Goal: Information Seeking & Learning: Learn about a topic

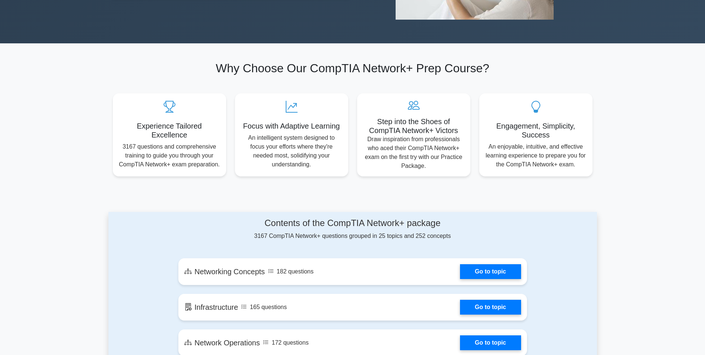
scroll to position [94, 0]
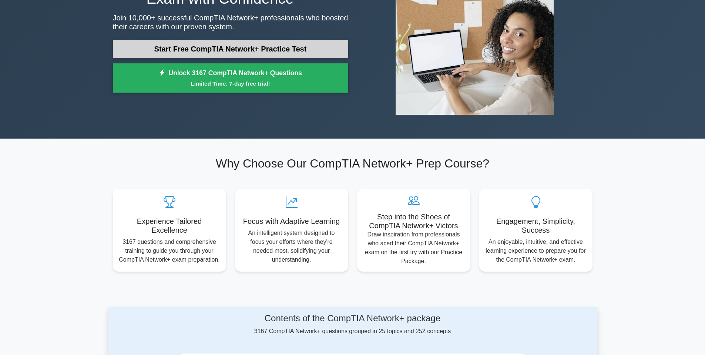
click at [214, 52] on link "Start Free CompTIA Network+ Practice Test" at bounding box center [230, 49] width 235 height 18
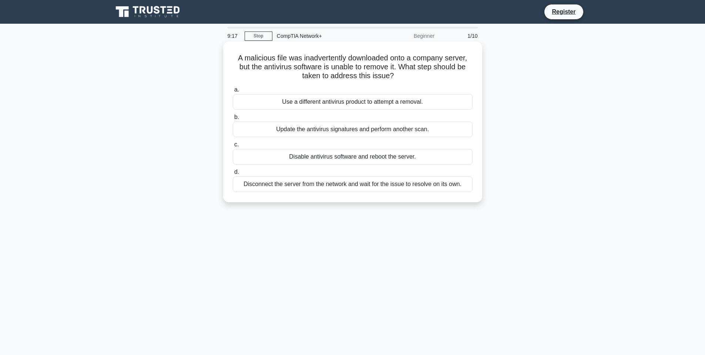
click at [405, 98] on div "Use a different antivirus product to attempt a removal." at bounding box center [353, 102] width 240 height 16
click at [233, 92] on input "a. Use a different antivirus product to attempt a removal." at bounding box center [233, 89] width 0 height 5
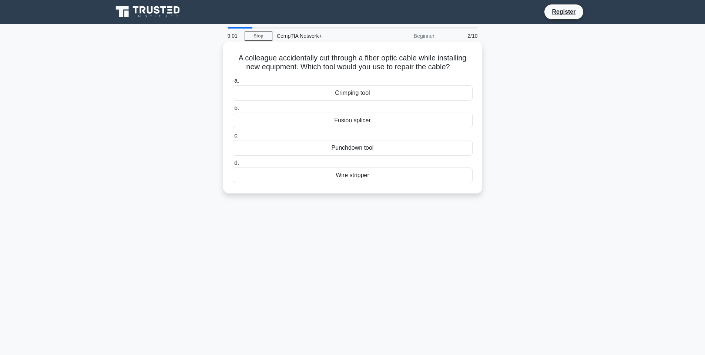
click at [383, 90] on div "Crimping tool" at bounding box center [353, 93] width 240 height 16
click at [233, 83] on input "a. Crimping tool" at bounding box center [233, 80] width 0 height 5
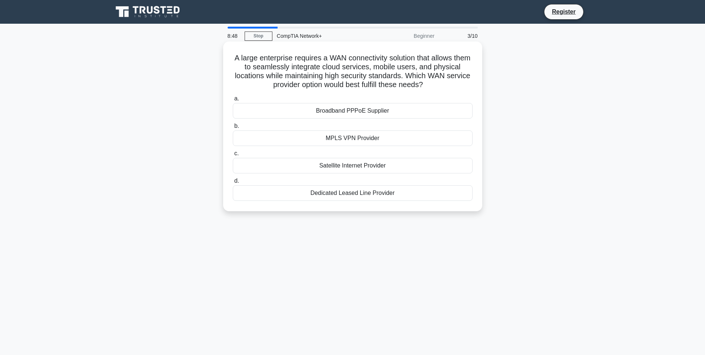
click at [349, 109] on div "Broadband PPPoE Supplier" at bounding box center [353, 111] width 240 height 16
click at [233, 101] on input "a. Broadband PPPoE Supplier" at bounding box center [233, 98] width 0 height 5
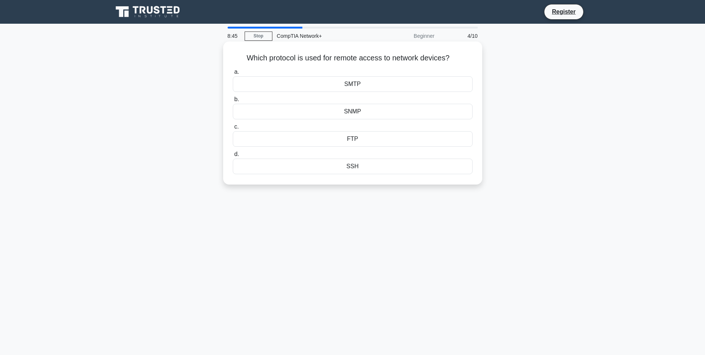
click at [409, 168] on div "SSH" at bounding box center [353, 166] width 240 height 16
click at [233, 157] on input "d. SSH" at bounding box center [233, 154] width 0 height 5
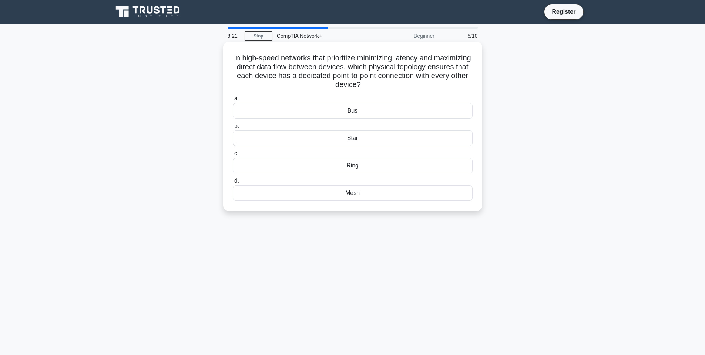
click at [348, 165] on div "Ring" at bounding box center [353, 166] width 240 height 16
click at [233, 156] on input "c. Ring" at bounding box center [233, 153] width 0 height 5
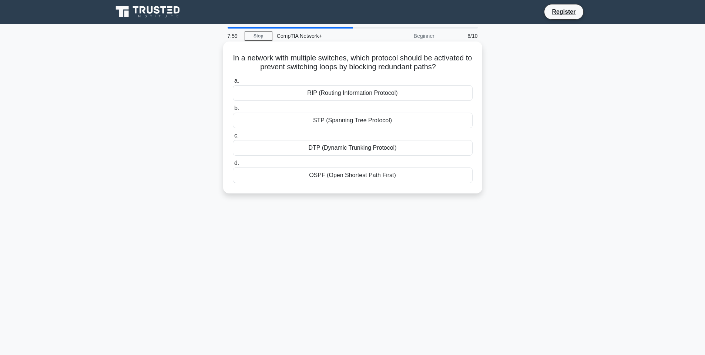
click at [341, 94] on div "RIP (Routing Information Protocol)" at bounding box center [353, 93] width 240 height 16
click at [233, 83] on input "a. RIP (Routing Information Protocol)" at bounding box center [233, 80] width 0 height 5
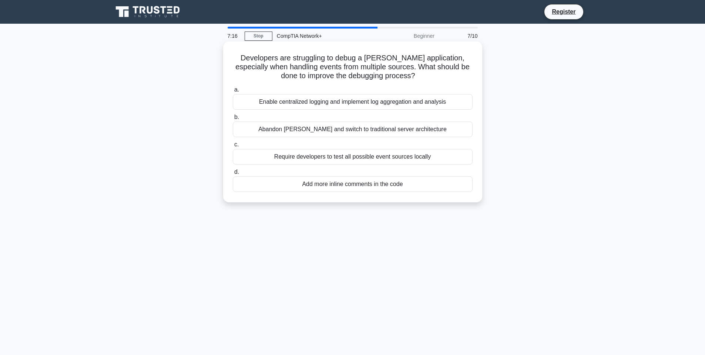
click at [373, 105] on div "Enable centralized logging and implement log aggregation and analysis" at bounding box center [353, 102] width 240 height 16
click at [233, 92] on input "a. Enable centralized logging and implement log aggregation and analysis" at bounding box center [233, 89] width 0 height 5
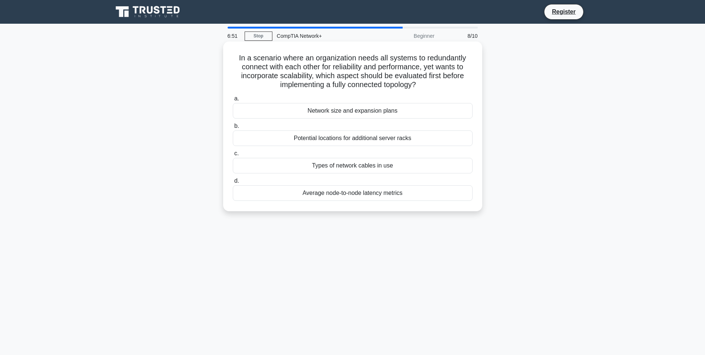
click at [366, 113] on div "Network size and expansion plans" at bounding box center [353, 111] width 240 height 16
click at [233, 101] on input "a. Network size and expansion plans" at bounding box center [233, 98] width 0 height 5
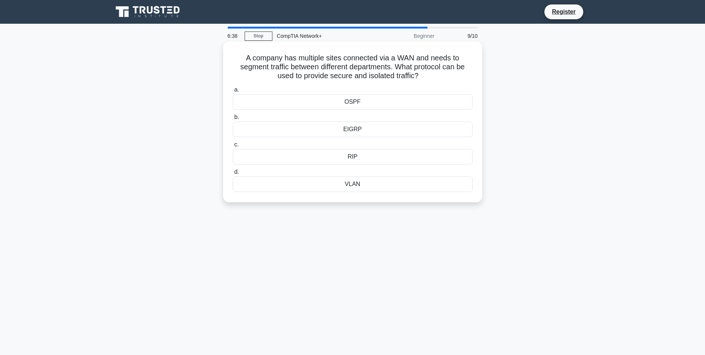
click at [370, 179] on div "VLAN" at bounding box center [353, 184] width 240 height 16
click at [233, 174] on input "d. VLAN" at bounding box center [233, 172] width 0 height 5
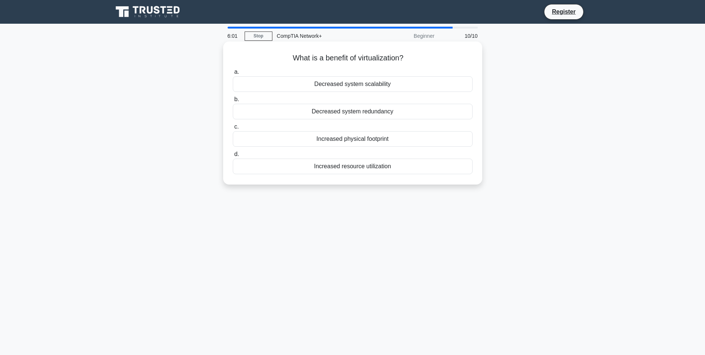
click at [339, 168] on div "Increased resource utilization" at bounding box center [353, 166] width 240 height 16
click at [233, 157] on input "d. Increased resource utilization" at bounding box center [233, 154] width 0 height 5
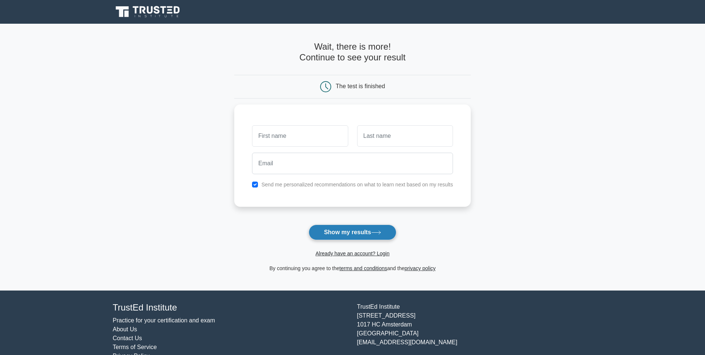
click at [339, 232] on button "Show my results" at bounding box center [352, 232] width 87 height 16
click at [308, 128] on input "text" at bounding box center [300, 133] width 96 height 21
click at [329, 86] on icon at bounding box center [325, 86] width 11 height 11
click at [302, 138] on input "text" at bounding box center [300, 133] width 96 height 21
type input "dimitri"
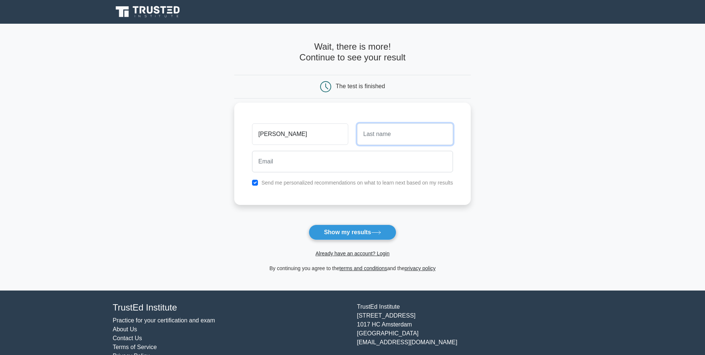
click at [381, 143] on input "text" at bounding box center [405, 133] width 96 height 21
drag, startPoint x: 329, startPoint y: 138, endPoint x: 202, endPoint y: 131, distance: 127.1
click at [202, 131] on main "Wait, there is more! Continue to see your result The test is finished dimitri" at bounding box center [352, 157] width 705 height 267
click at [376, 136] on input "text" at bounding box center [405, 133] width 96 height 21
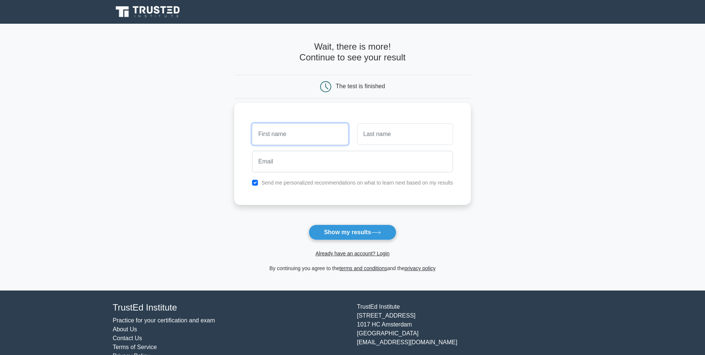
click at [290, 132] on input "text" at bounding box center [300, 133] width 96 height 21
type input "[PERSON_NAME]"
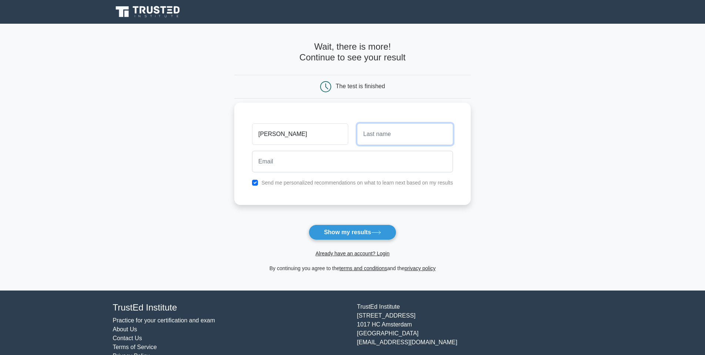
click at [392, 131] on input "text" at bounding box center [405, 133] width 96 height 21
type input "Lomba"
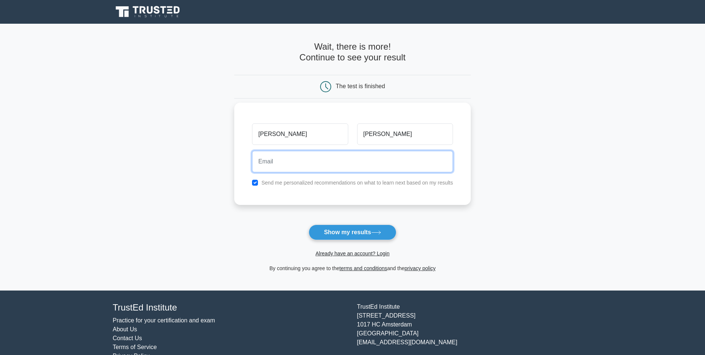
click at [353, 165] on input "email" at bounding box center [352, 161] width 201 height 21
click at [362, 160] on input "email" at bounding box center [352, 161] width 201 height 21
type input "brendan.lomba@unifiedoffice.com"
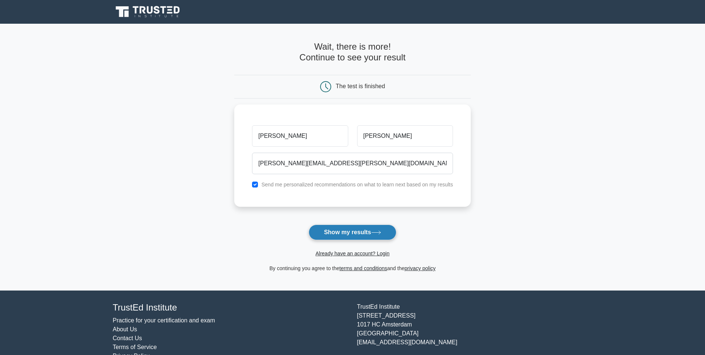
click at [361, 238] on button "Show my results" at bounding box center [352, 232] width 87 height 16
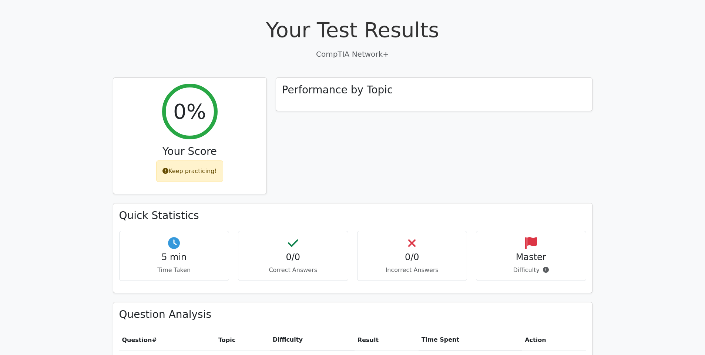
scroll to position [251, 0]
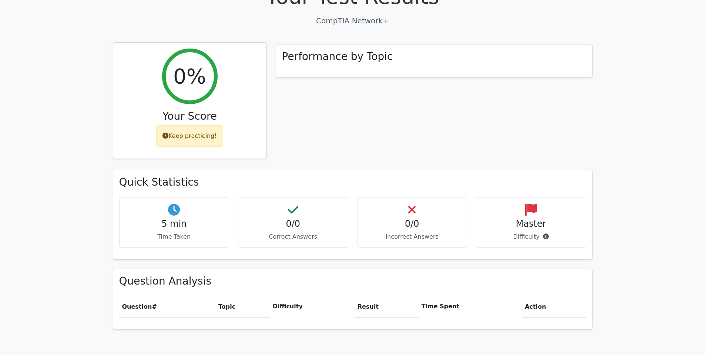
click at [200, 125] on div "Keep practicing!" at bounding box center [189, 135] width 67 height 21
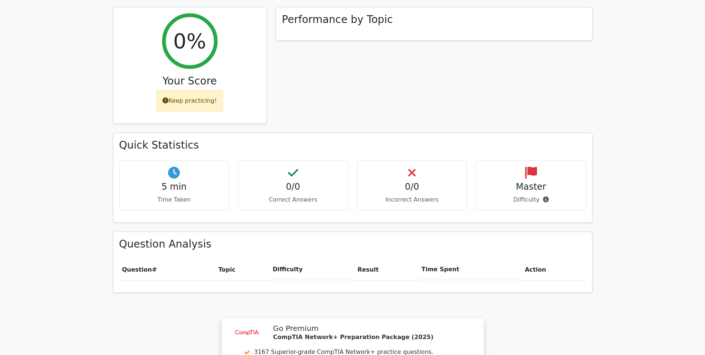
scroll to position [252, 0]
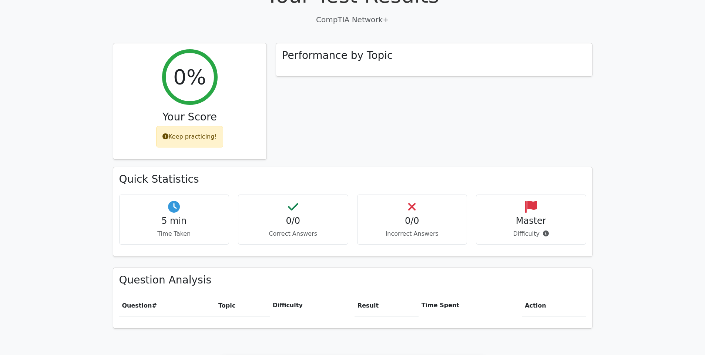
click at [281, 195] on div "0/0 Correct Answers" at bounding box center [293, 219] width 110 height 50
click at [389, 194] on div "0/0 Incorrect Answers" at bounding box center [412, 219] width 110 height 50
click at [405, 194] on div "0/0 Incorrect Answers" at bounding box center [412, 219] width 110 height 50
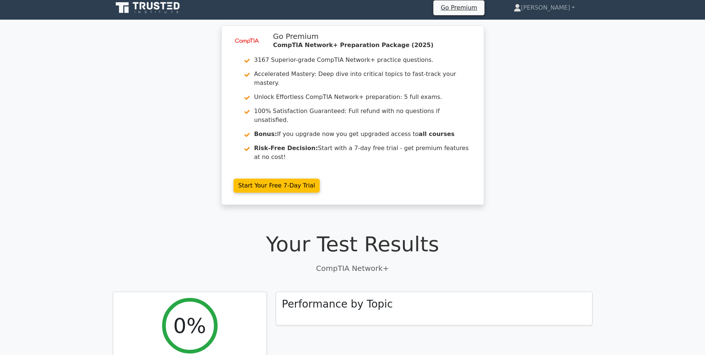
scroll to position [0, 0]
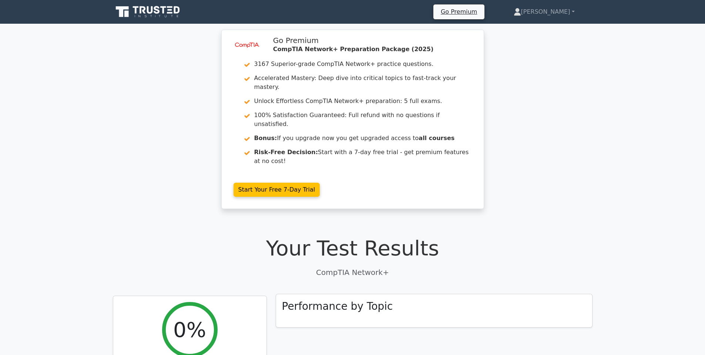
click at [368, 300] on h3 "Performance by Topic" at bounding box center [337, 306] width 111 height 13
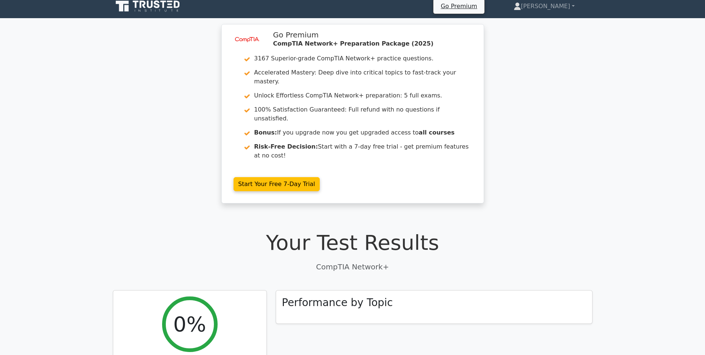
scroll to position [155, 0]
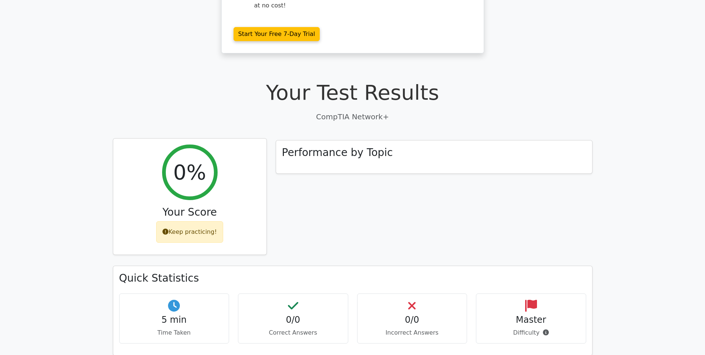
click at [187, 161] on h2 "0%" at bounding box center [189, 172] width 33 height 25
click at [201, 221] on div "Keep practicing!" at bounding box center [189, 231] width 67 height 21
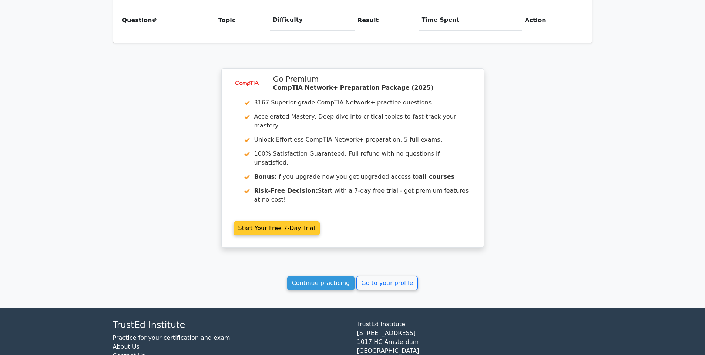
scroll to position [543, 0]
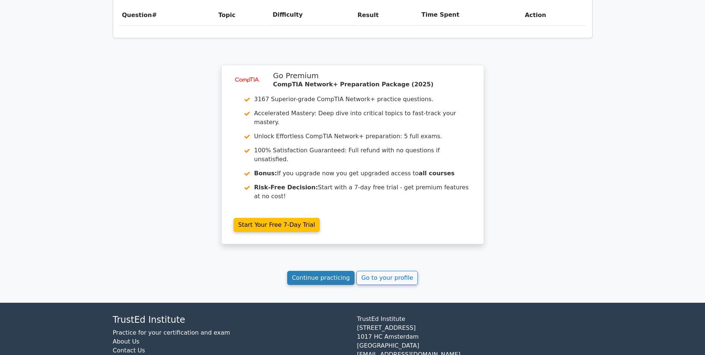
click at [326, 271] on link "Continue practicing" at bounding box center [321, 278] width 68 height 14
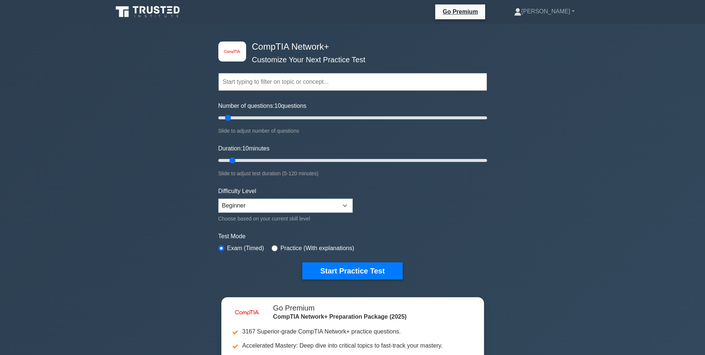
click at [296, 82] on input "text" at bounding box center [352, 82] width 269 height 18
click at [310, 199] on select "Beginner Intermediate Expert" at bounding box center [285, 205] width 134 height 14
select select "intermediate"
click at [218, 198] on select "Beginner Intermediate Expert" at bounding box center [285, 205] width 134 height 14
click at [274, 78] on input "text" at bounding box center [352, 82] width 269 height 18
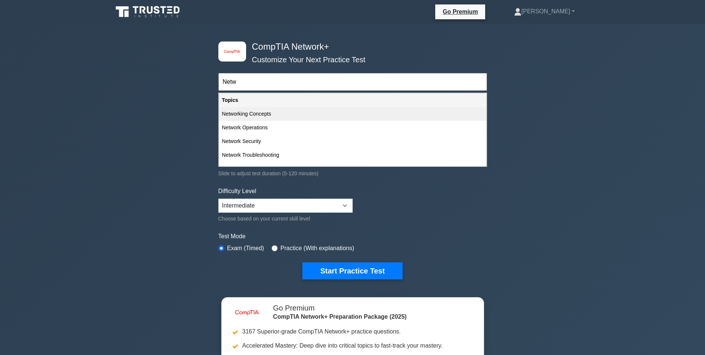
click at [353, 114] on div "Networking Concepts" at bounding box center [352, 114] width 267 height 14
type input "Networking Concepts"
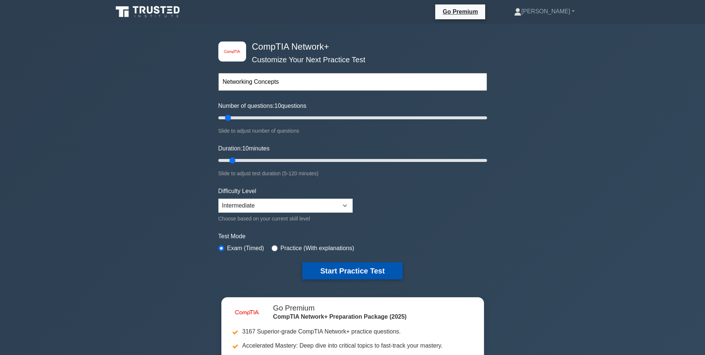
click at [353, 274] on button "Start Practice Test" at bounding box center [352, 270] width 100 height 17
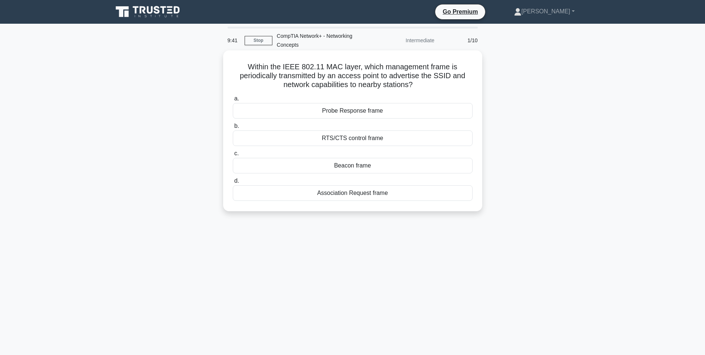
click at [356, 167] on div "Beacon frame" at bounding box center [353, 166] width 240 height 16
click at [233, 156] on input "c. Beacon frame" at bounding box center [233, 153] width 0 height 5
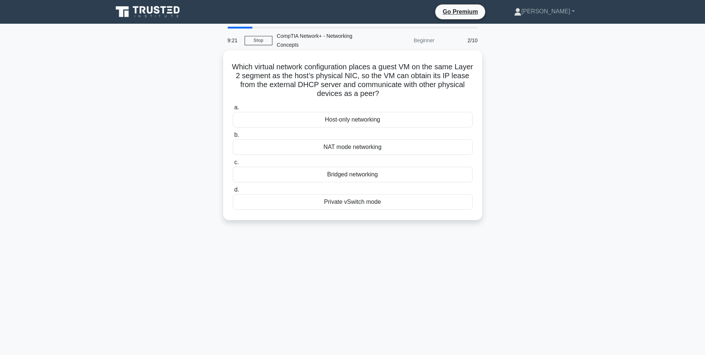
click at [317, 150] on div "NAT mode networking" at bounding box center [353, 147] width 240 height 16
click at [233, 137] on input "b. NAT mode networking" at bounding box center [233, 135] width 0 height 5
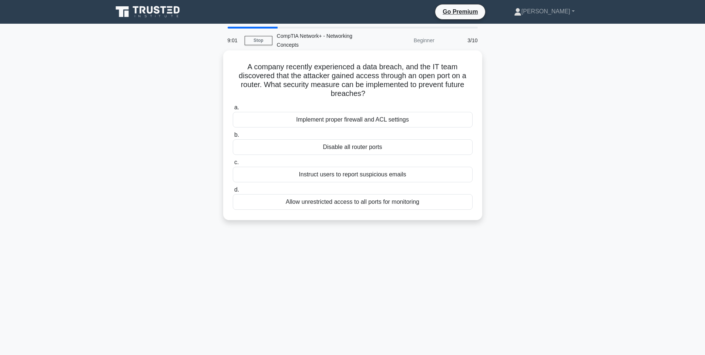
click at [320, 121] on div "Implement proper firewall and ACL settings" at bounding box center [353, 120] width 240 height 16
click at [233, 110] on input "a. Implement proper firewall and ACL settings" at bounding box center [233, 107] width 0 height 5
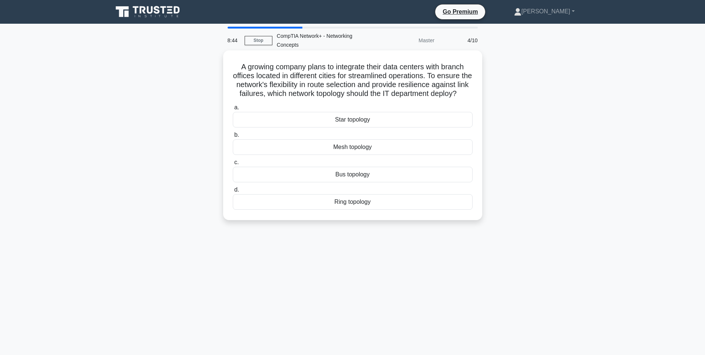
click at [305, 113] on div "Star topology" at bounding box center [353, 120] width 240 height 16
click at [233, 110] on input "a. Star topology" at bounding box center [233, 107] width 0 height 5
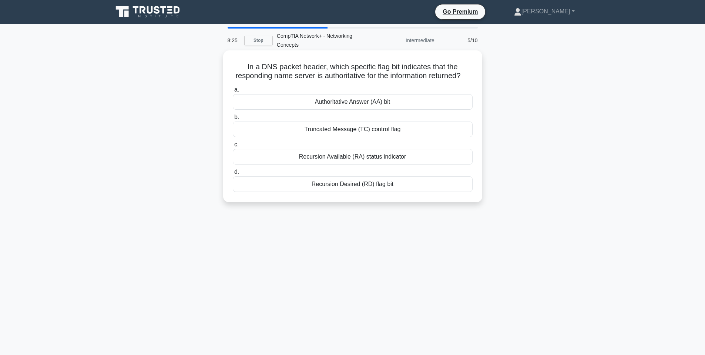
click at [295, 155] on div "Recursion Available (RA) status indicator" at bounding box center [353, 157] width 240 height 16
click at [233, 147] on input "c. Recursion Available (RA) status indicator" at bounding box center [233, 144] width 0 height 5
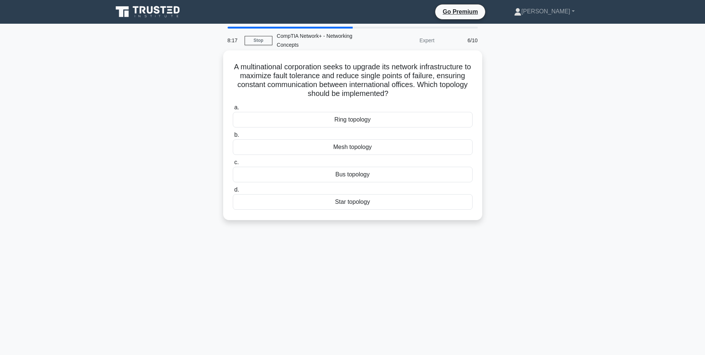
click at [311, 120] on div "Ring topology" at bounding box center [353, 120] width 240 height 16
click at [233, 110] on input "a. Ring topology" at bounding box center [233, 107] width 0 height 5
click at [293, 143] on div "Mail Exchange (MX)" at bounding box center [353, 147] width 240 height 16
click at [233, 137] on input "b. Mail Exchange (MX)" at bounding box center [233, 135] width 0 height 5
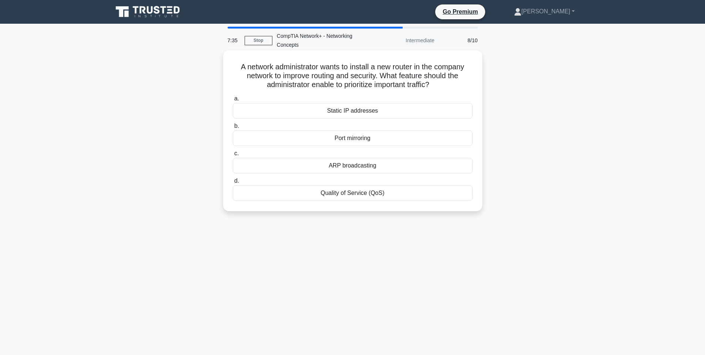
click at [338, 137] on div "Port mirroring" at bounding box center [353, 138] width 240 height 16
click at [233, 128] on input "b. Port mirroring" at bounding box center [233, 126] width 0 height 5
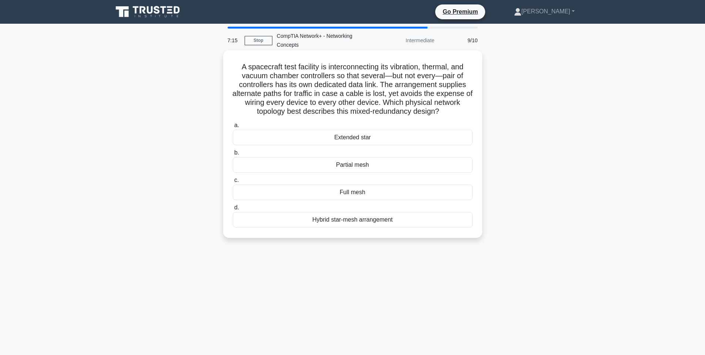
click at [314, 166] on div "Partial mesh" at bounding box center [353, 165] width 240 height 16
click at [233, 155] on input "b. Partial mesh" at bounding box center [233, 152] width 0 height 5
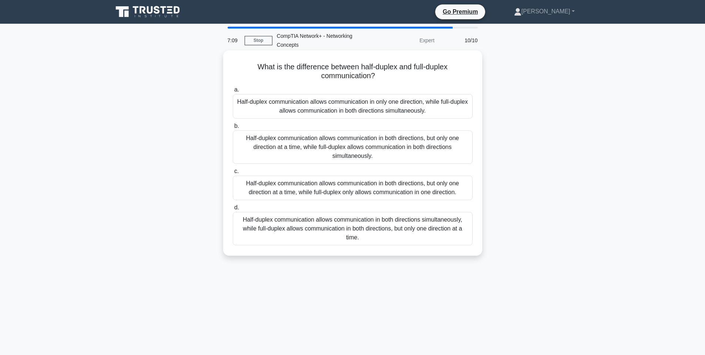
click at [313, 107] on div "Half-duplex communication allows communication in only one direction, while ful…" at bounding box center [353, 106] width 240 height 24
click at [233, 92] on input "a. Half-duplex communication allows communication in only one direction, while …" at bounding box center [233, 89] width 0 height 5
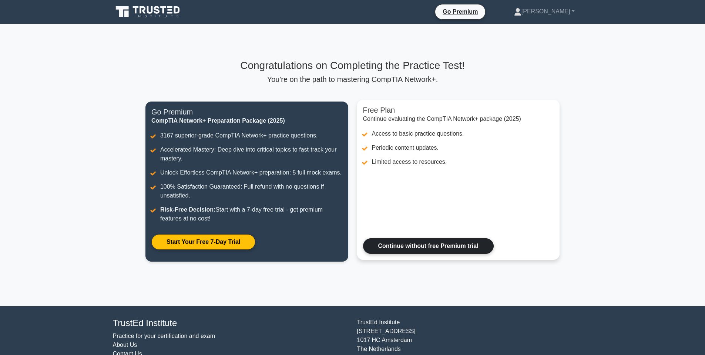
click at [427, 241] on link "Continue without free Premium trial" at bounding box center [428, 246] width 131 height 16
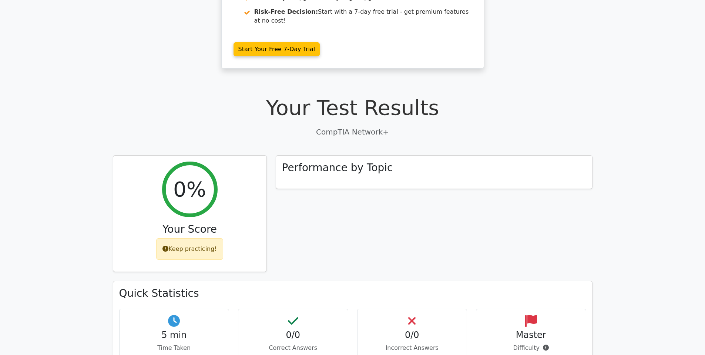
scroll to position [195, 0]
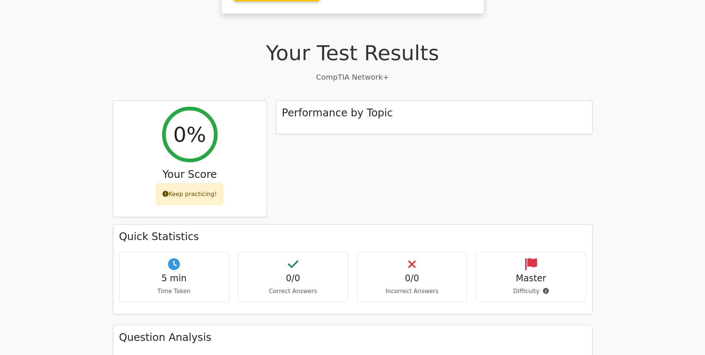
click at [434, 252] on div "0/0 Incorrect Answers" at bounding box center [412, 277] width 110 height 50
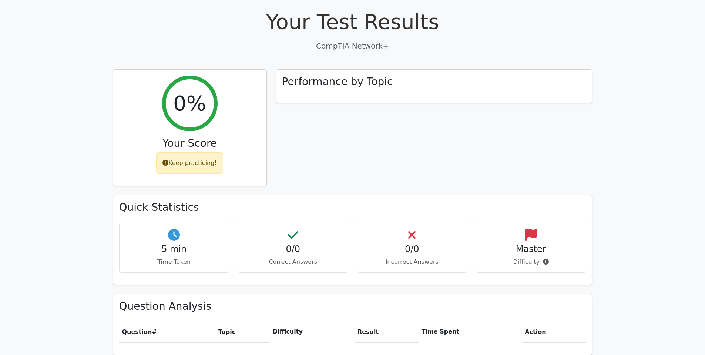
scroll to position [0, 0]
